Goal: Information Seeking & Learning: Learn about a topic

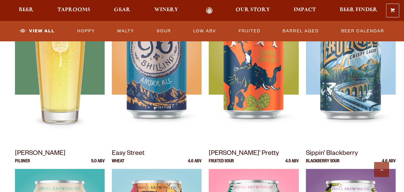
click at [70, 79] on img at bounding box center [60, 67] width 90 height 150
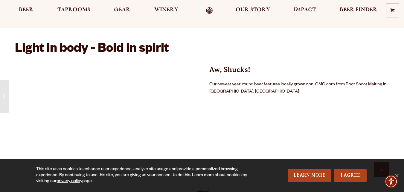
scroll to position [359, 0]
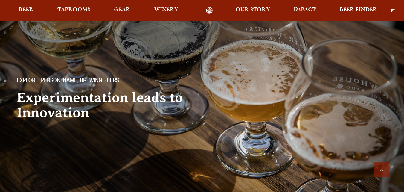
scroll to position [329, 0]
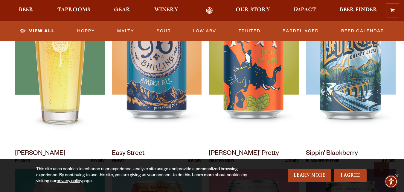
click at [47, 103] on div at bounding box center [60, 67] width 90 height 150
click at [57, 98] on img at bounding box center [60, 67] width 90 height 150
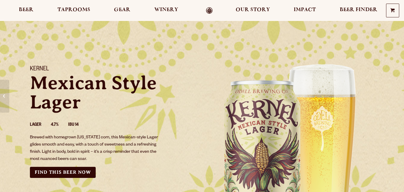
scroll to position [120, 0]
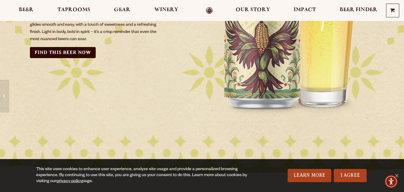
click at [290, 51] on img at bounding box center [291, 28] width 179 height 179
